Goal: Entertainment & Leisure: Consume media (video, audio)

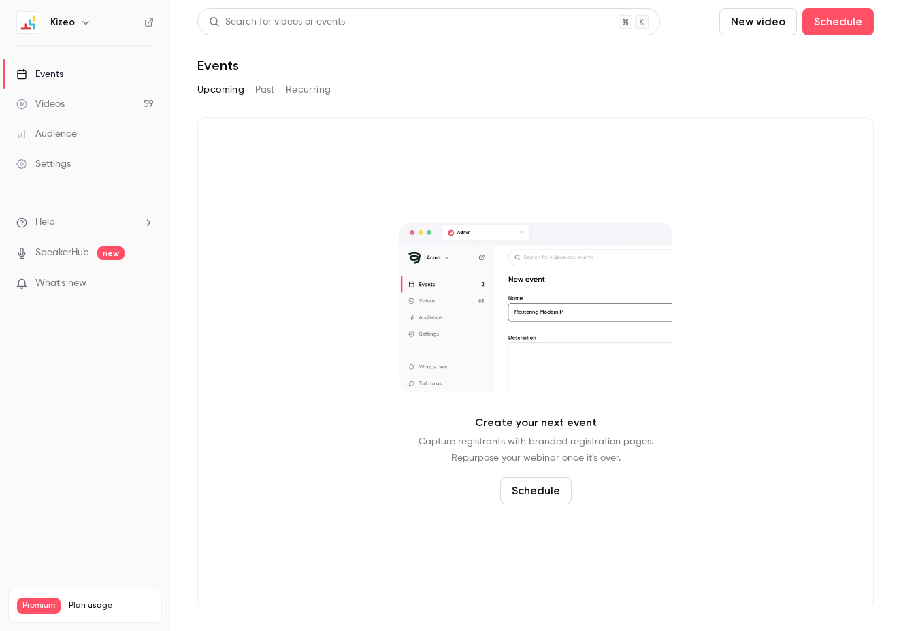
click at [66, 101] on link "Videos 59" at bounding box center [85, 104] width 170 height 30
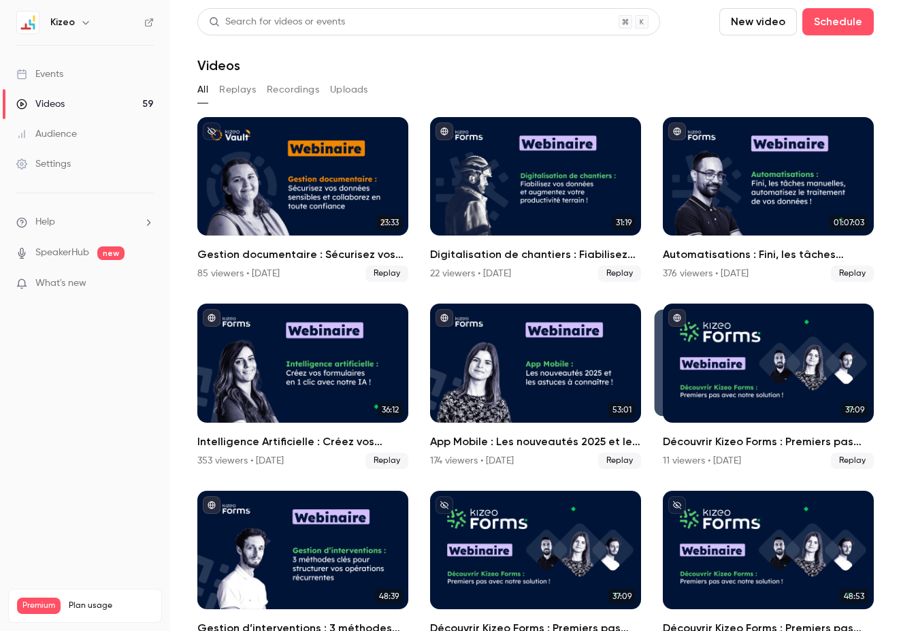
click at [341, 18] on div "Search for videos or events" at bounding box center [277, 22] width 136 height 14
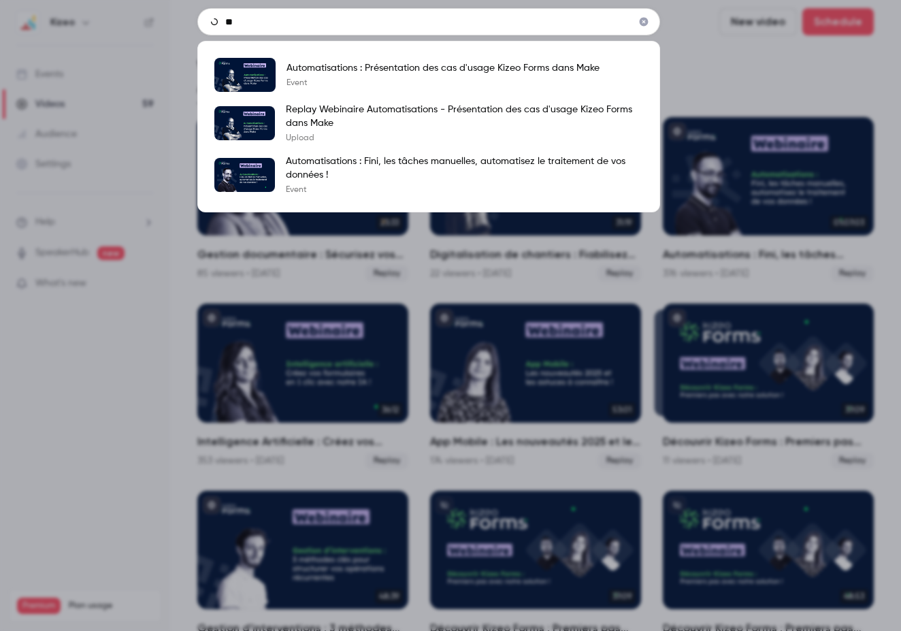
type input "*"
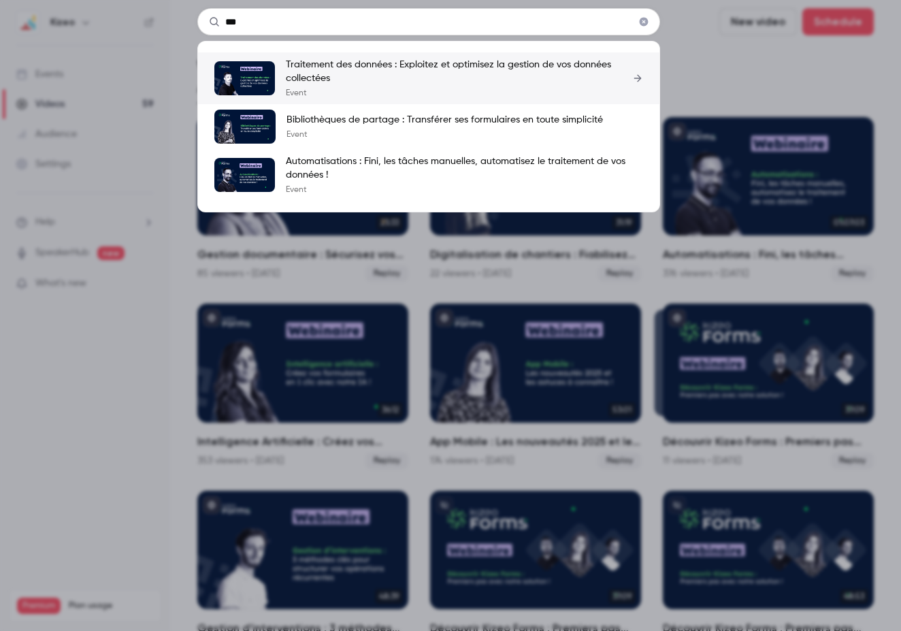
type input "***"
click at [322, 68] on p "Traitement des données : Exploitez et optimisez la gestion de vos données colle…" at bounding box center [464, 71] width 357 height 27
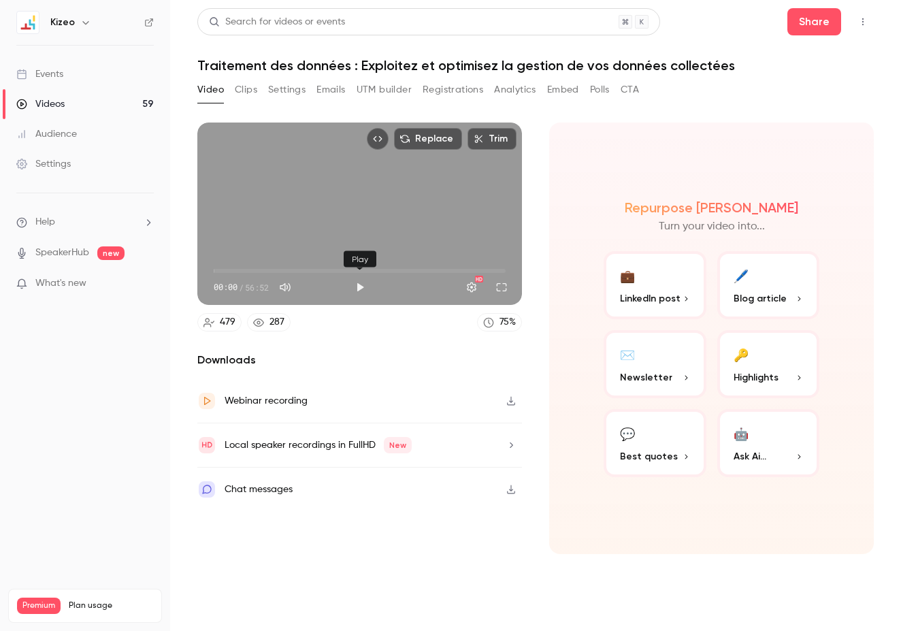
click at [360, 290] on button "Play" at bounding box center [359, 286] width 27 height 27
click at [282, 273] on span "13:23" at bounding box center [360, 271] width 292 height 22
click at [320, 269] on span "20:48" at bounding box center [360, 271] width 292 height 22
click at [235, 271] on span "20:51" at bounding box center [360, 271] width 292 height 22
click at [299, 217] on div "Replace Trim 04:07 04:07 / 56:52 HD" at bounding box center [359, 213] width 324 height 182
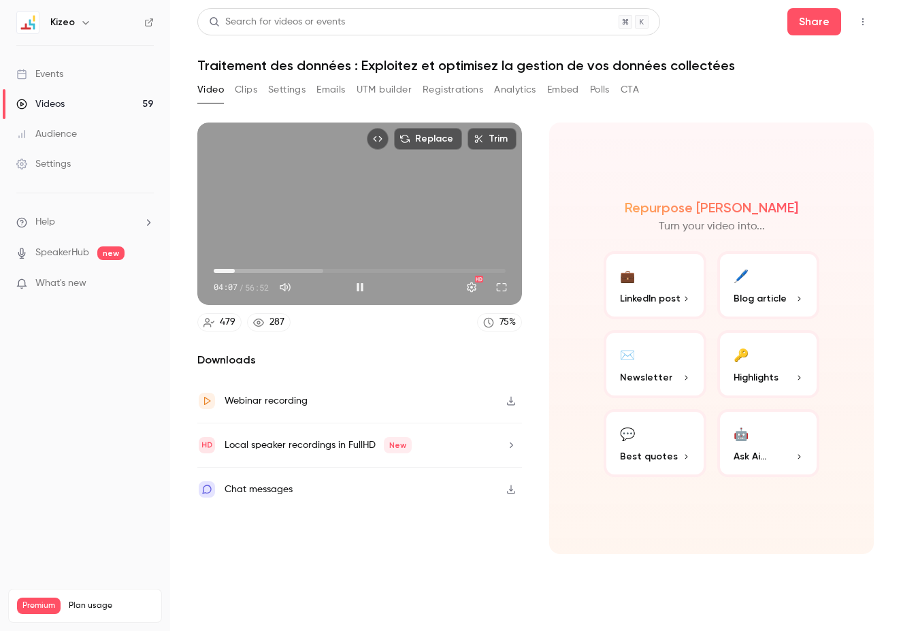
type input "*****"
click at [503, 284] on button "Full screen" at bounding box center [501, 286] width 27 height 27
click at [263, 24] on div "Search for videos or events" at bounding box center [277, 22] width 136 height 14
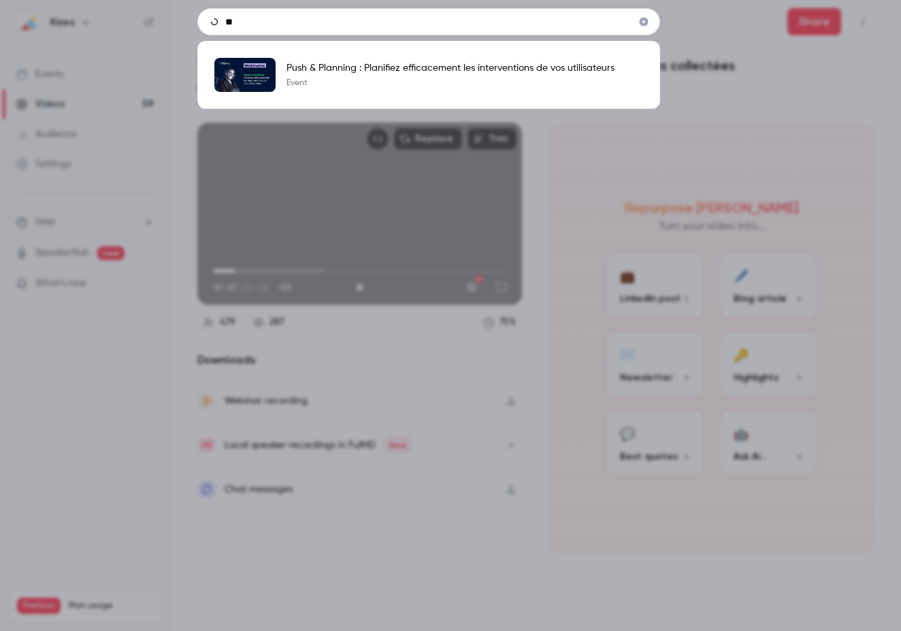
type input "*"
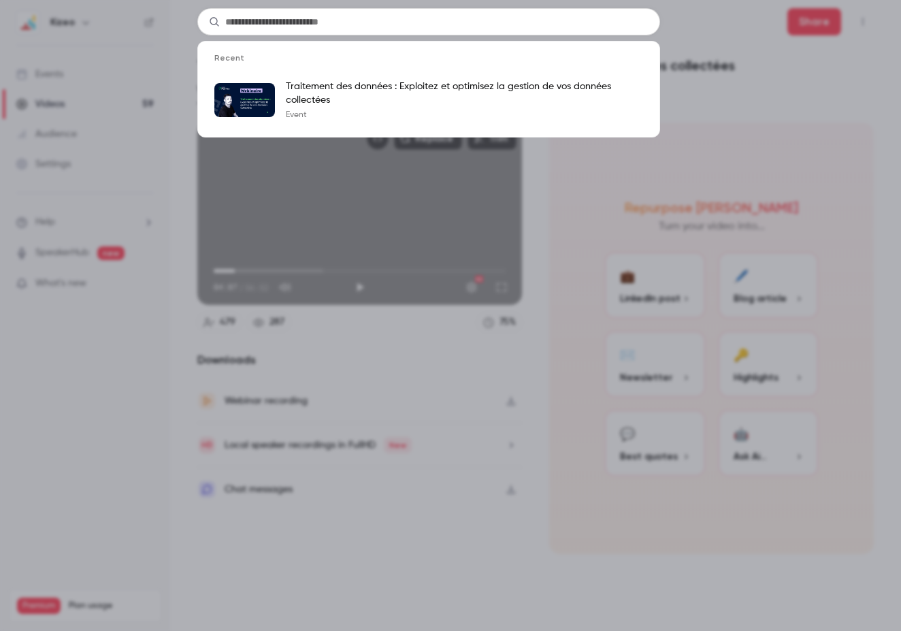
click at [788, 125] on div "Recent Traitement des données : Exploitez et optimisez la gestion de vos donnée…" at bounding box center [450, 315] width 901 height 631
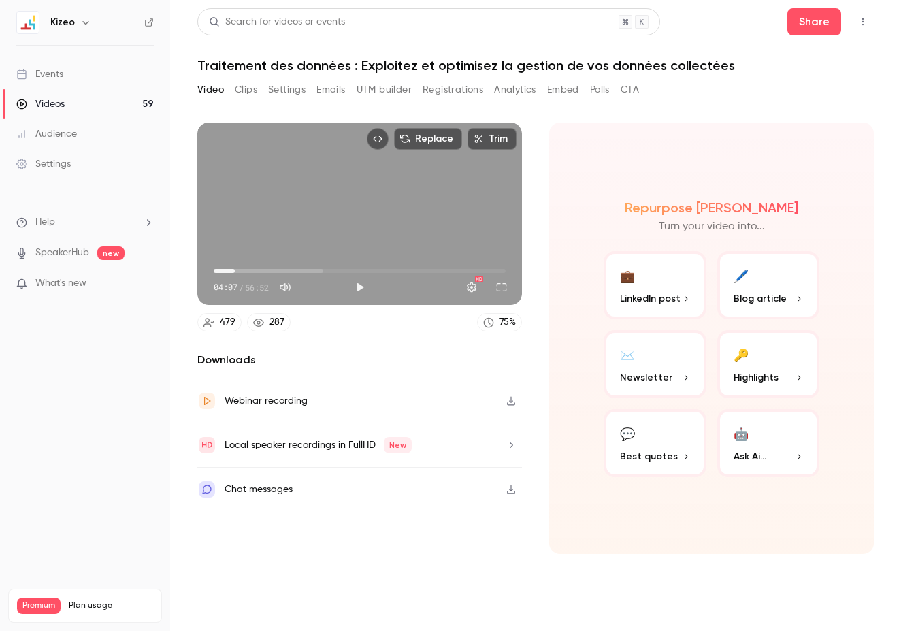
click at [50, 110] on div "Videos" at bounding box center [40, 104] width 48 height 14
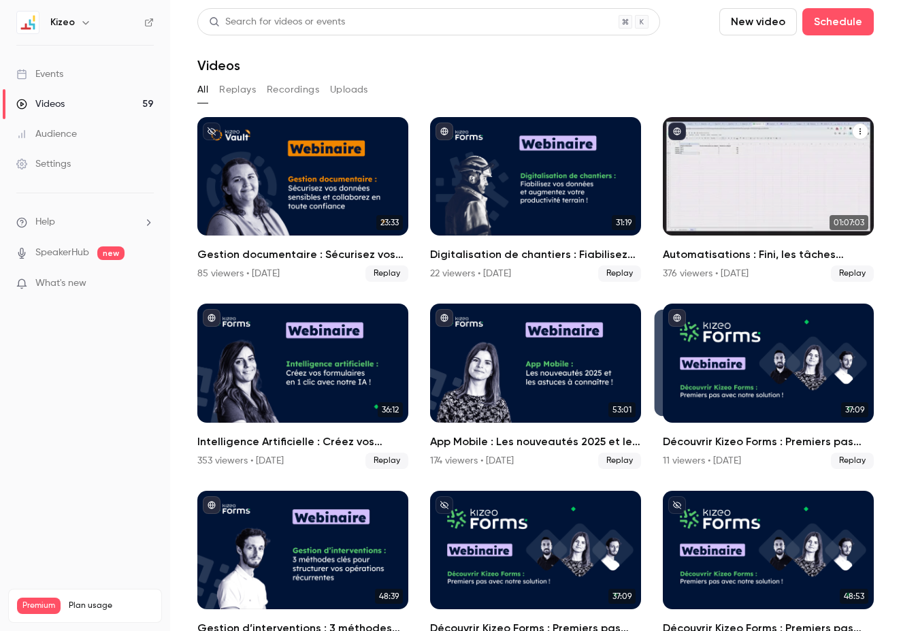
click at [716, 207] on div "Automatisations : Fini, les tâches manuelles, automatisez le traitement de vos …" at bounding box center [767, 176] width 211 height 118
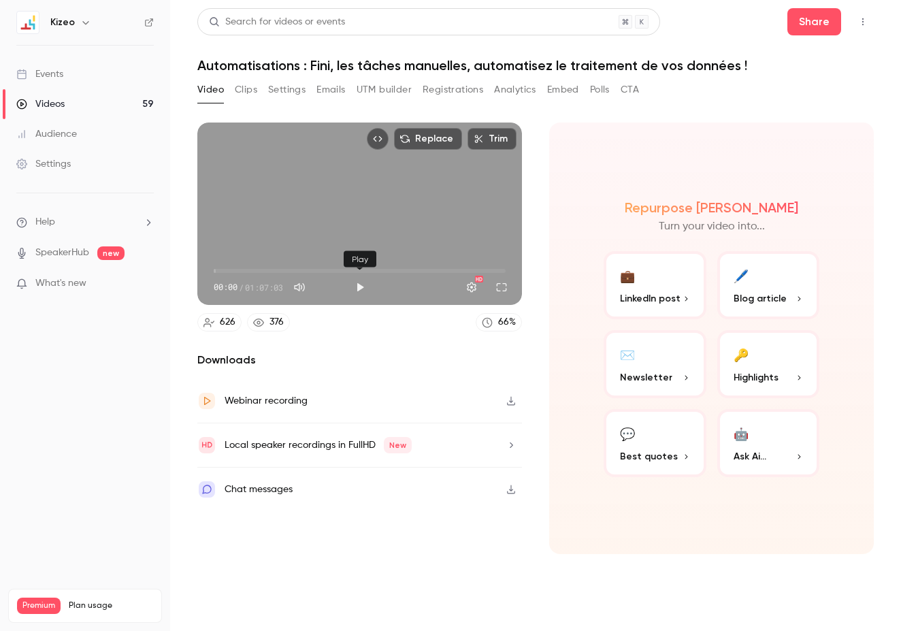
click at [360, 286] on button "Play" at bounding box center [359, 286] width 27 height 27
click at [228, 269] on span "03:17" at bounding box center [360, 271] width 292 height 22
click at [221, 269] on span "03:17" at bounding box center [360, 271] width 292 height 22
click at [502, 291] on button "Full screen" at bounding box center [501, 286] width 27 height 27
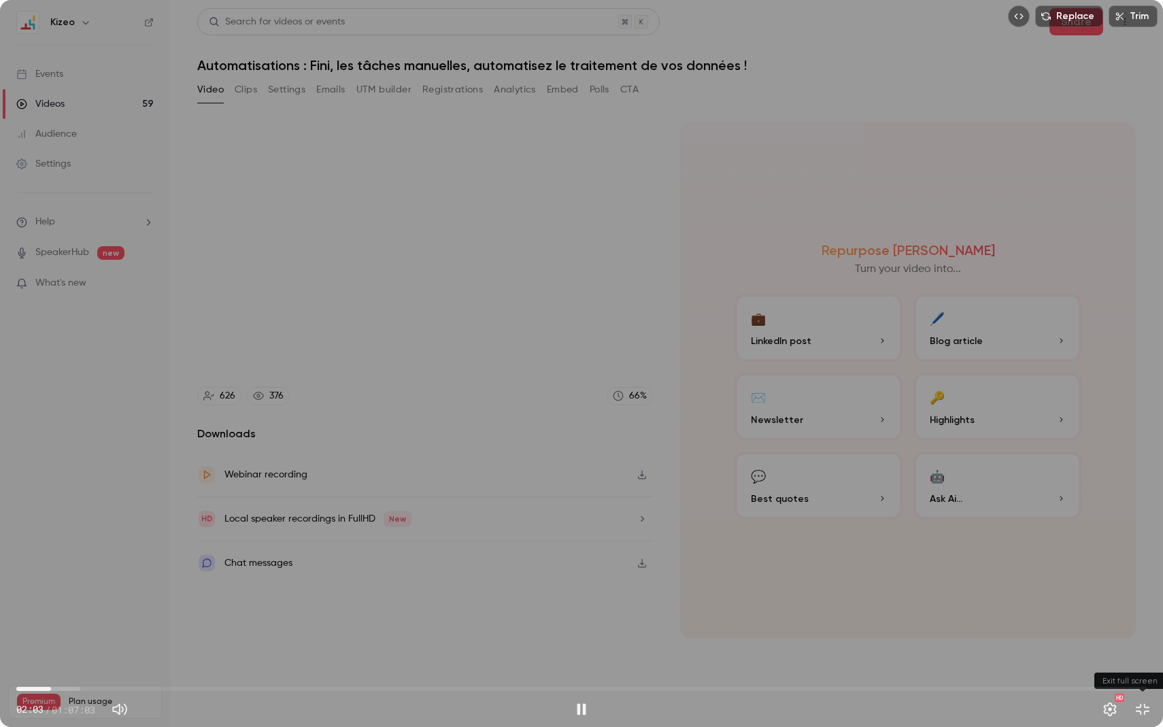
click at [900, 630] on button "Exit full screen" at bounding box center [1142, 709] width 27 height 27
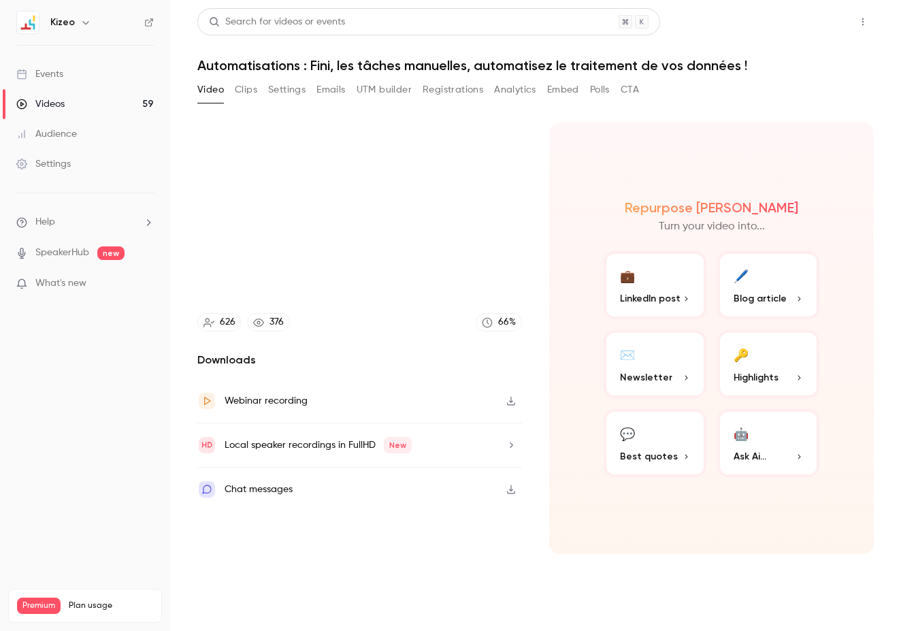
click at [816, 19] on button "Share" at bounding box center [814, 21] width 54 height 27
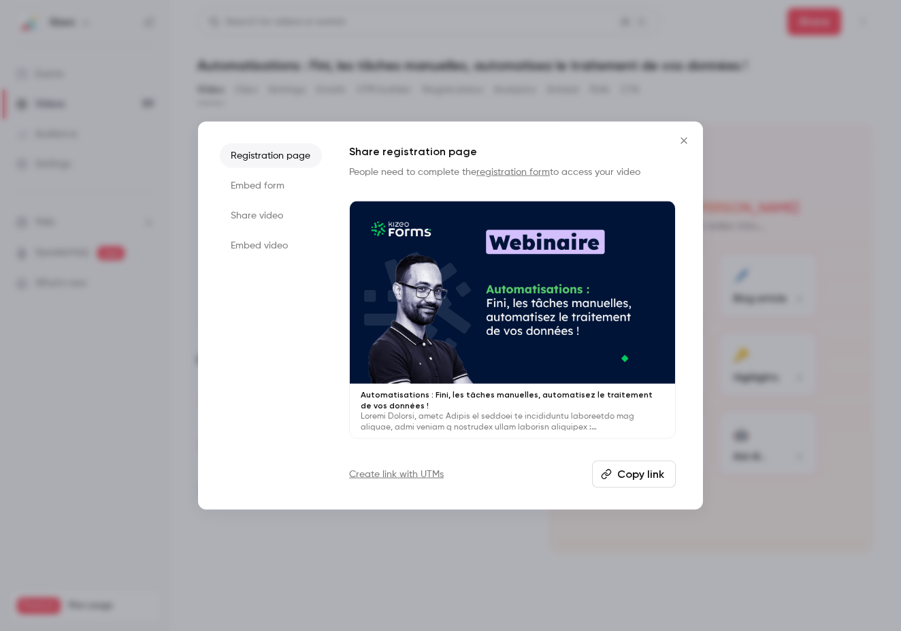
click at [258, 218] on li "Share video" at bounding box center [271, 215] width 102 height 24
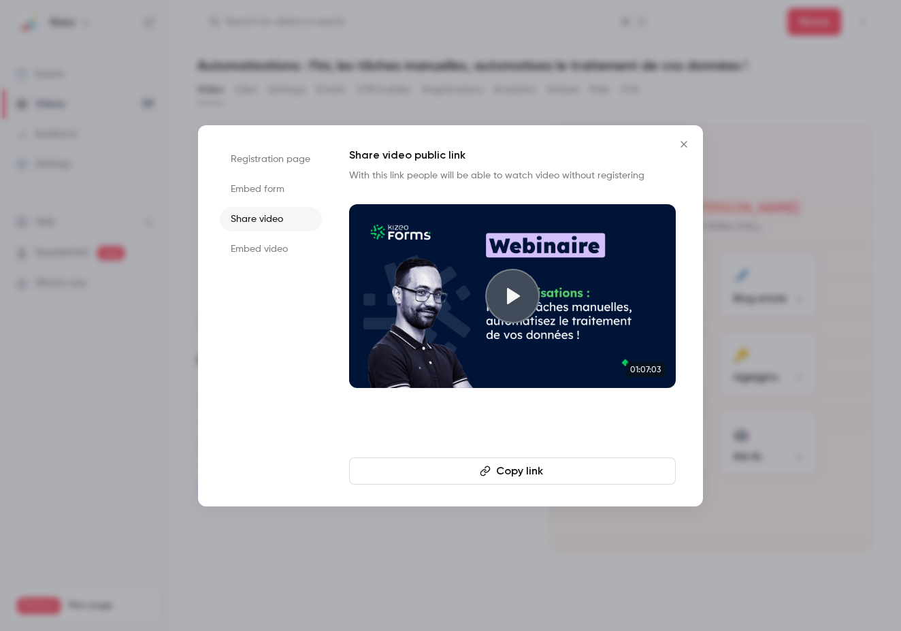
click at [520, 465] on button "Copy link" at bounding box center [512, 470] width 326 height 27
type input "*****"
